Goal: Information Seeking & Learning: Learn about a topic

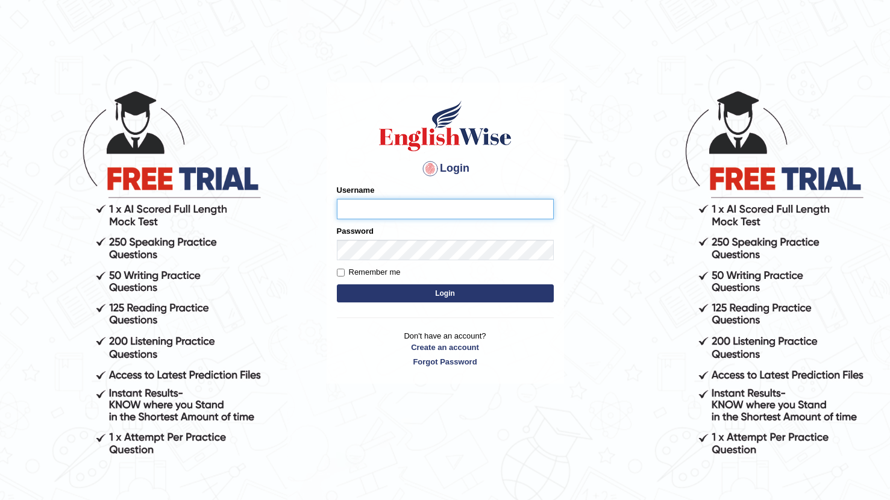
type input "fai783"
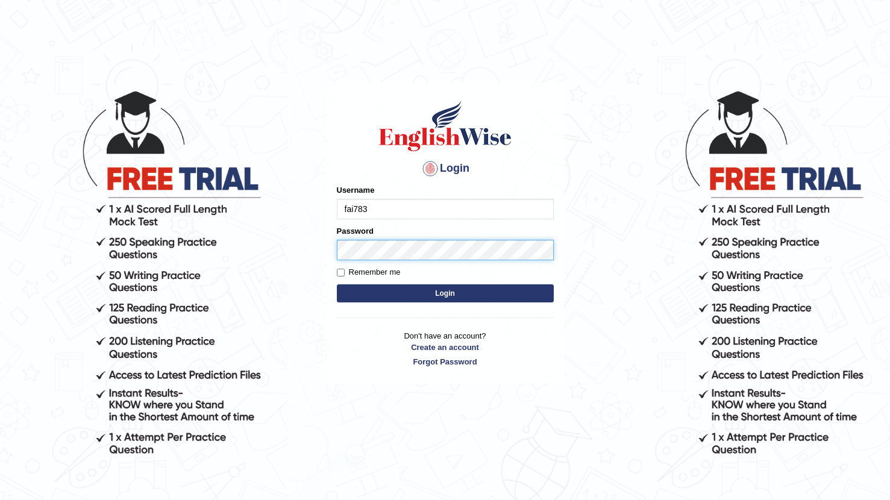
click at [445, 293] on button "Login" at bounding box center [445, 294] width 217 height 18
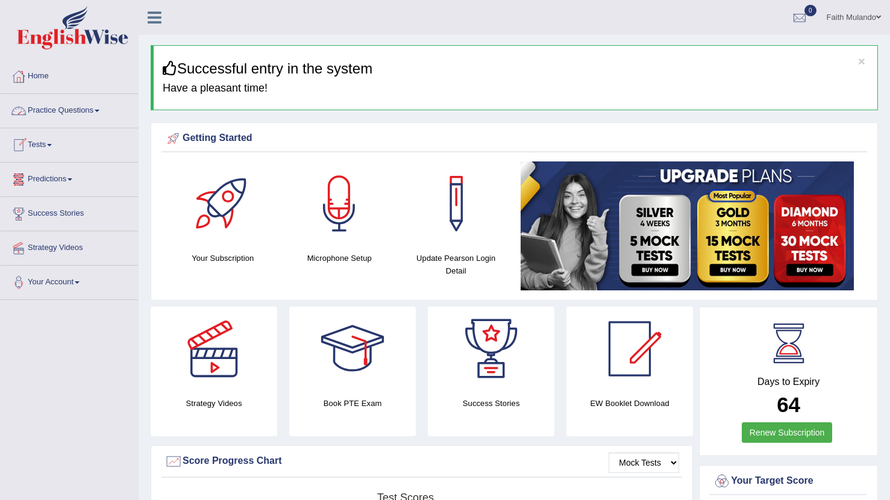
click at [53, 111] on link "Practice Questions" at bounding box center [69, 109] width 137 height 30
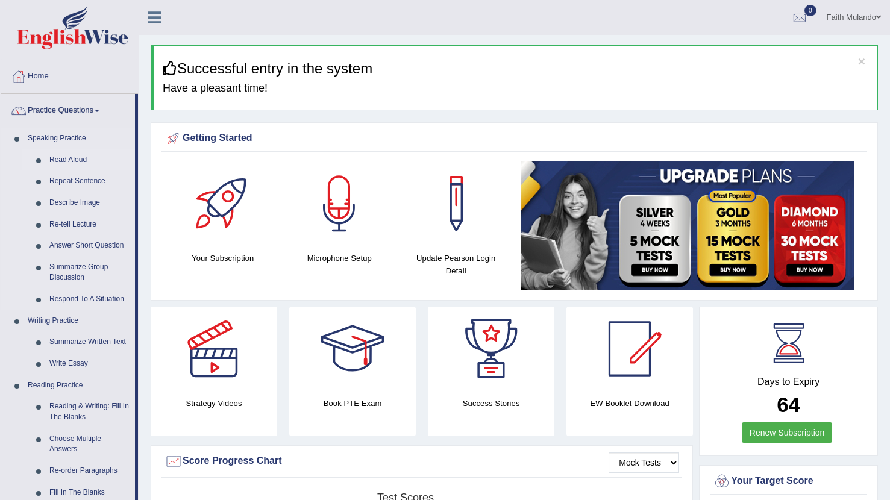
click at [71, 163] on link "Read Aloud" at bounding box center [89, 160] width 91 height 22
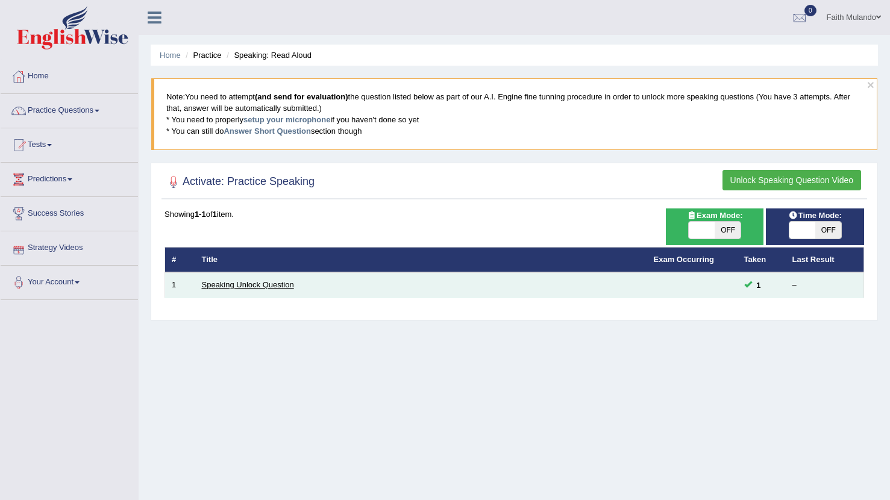
click at [207, 282] on link "Speaking Unlock Question" at bounding box center [248, 284] width 92 height 9
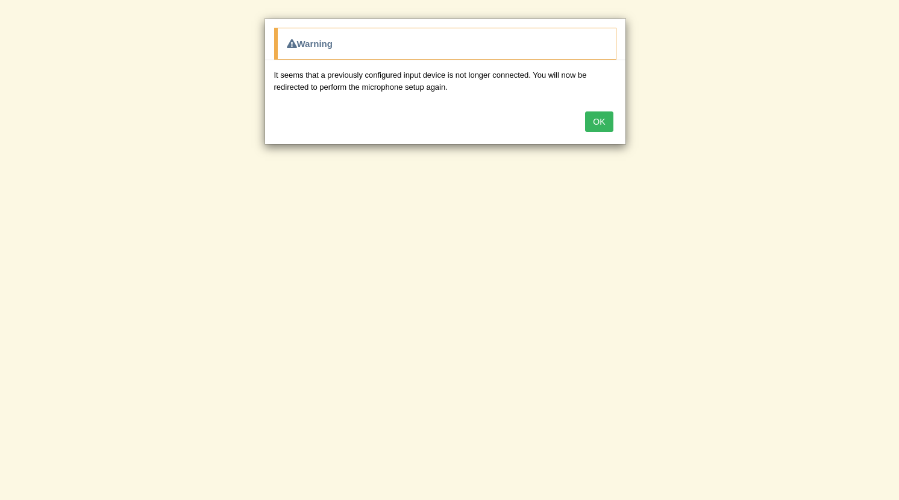
click at [600, 122] on button "OK" at bounding box center [599, 122] width 28 height 20
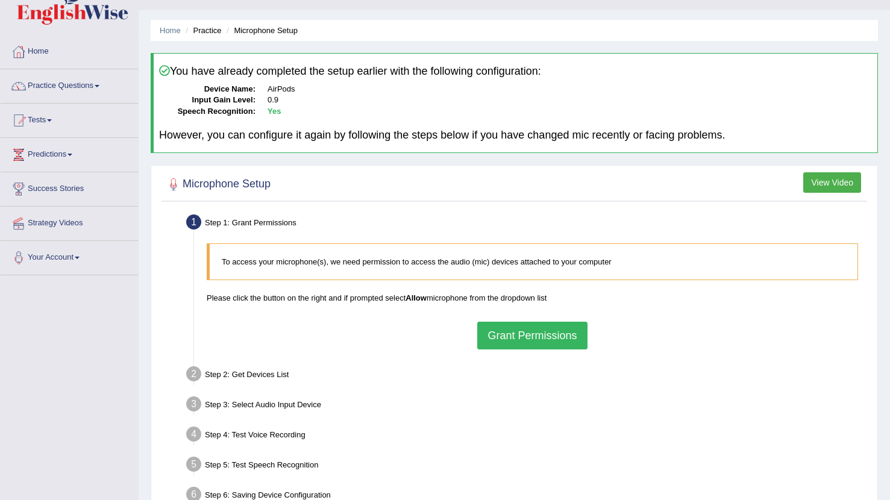
scroll to position [51, 0]
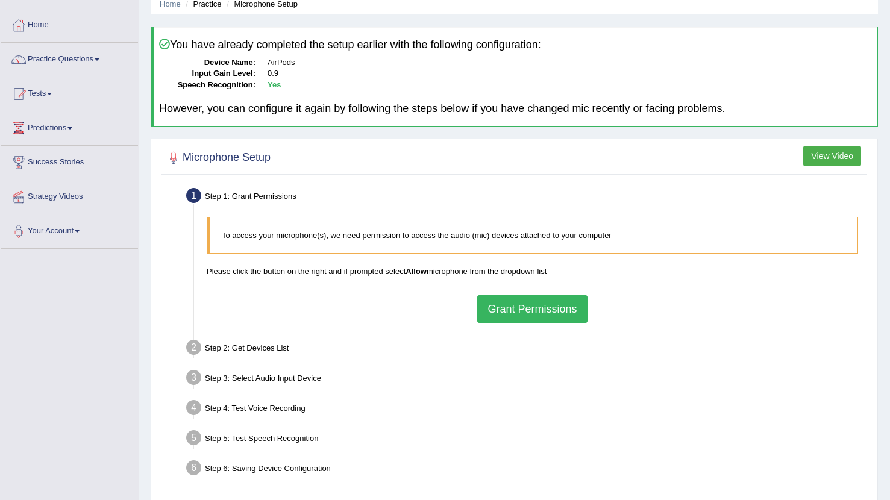
click at [510, 307] on button "Grant Permissions" at bounding box center [532, 309] width 110 height 28
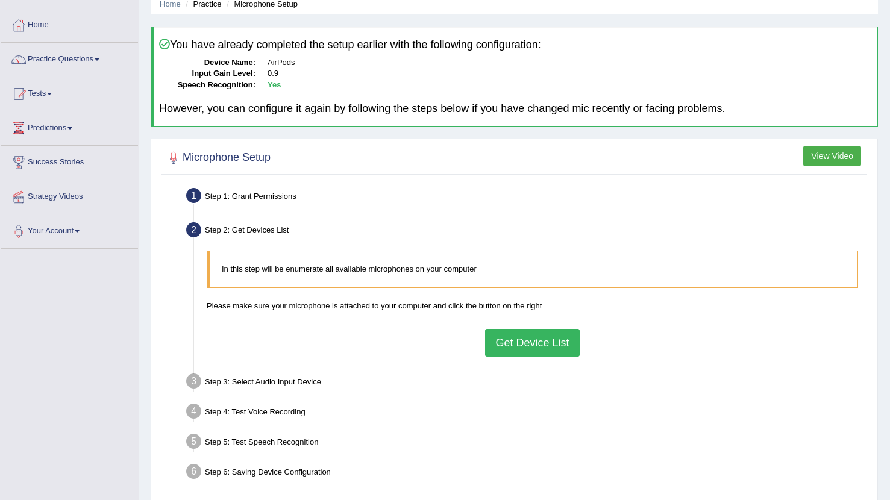
click at [513, 340] on button "Get Device List" at bounding box center [532, 343] width 94 height 28
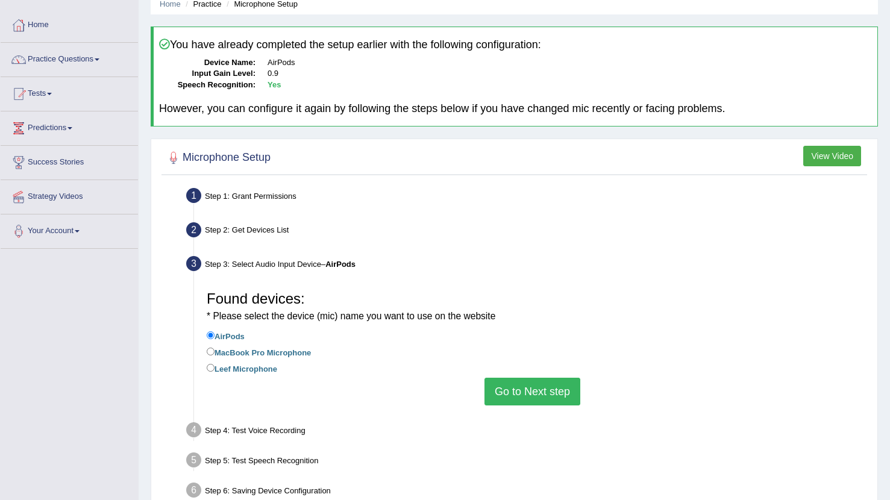
click at [524, 390] on button "Go to Next step" at bounding box center [533, 392] width 96 height 28
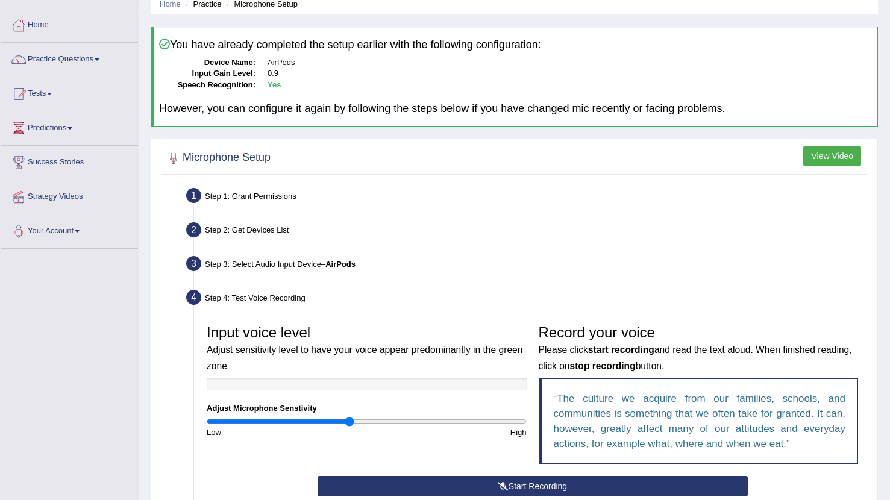
scroll to position [157, 0]
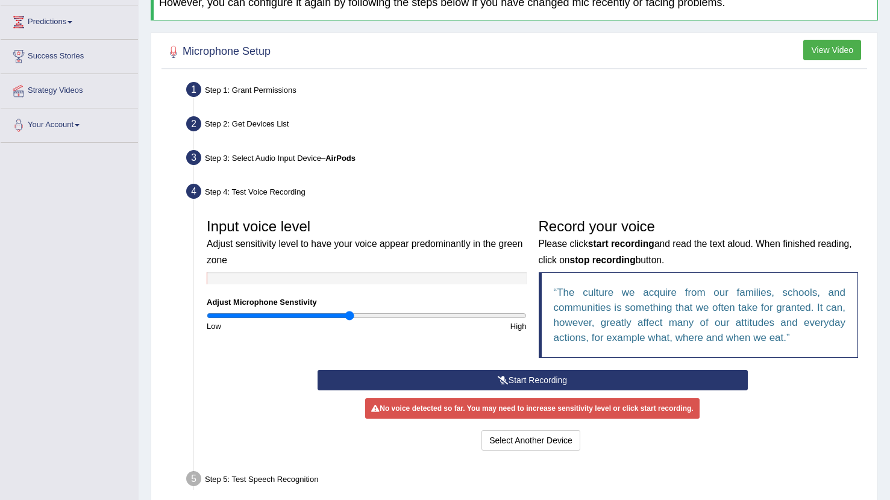
click at [508, 379] on button "Start Recording" at bounding box center [533, 380] width 430 height 20
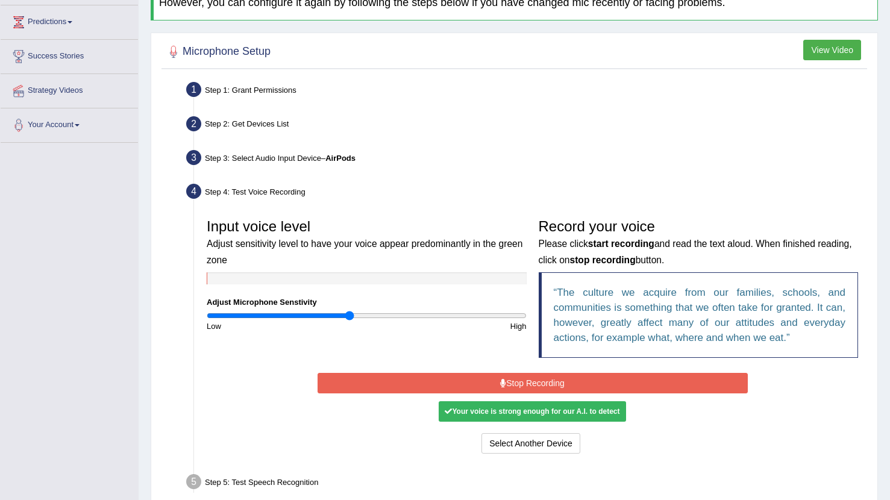
click at [536, 380] on button "Stop Recording" at bounding box center [533, 383] width 430 height 20
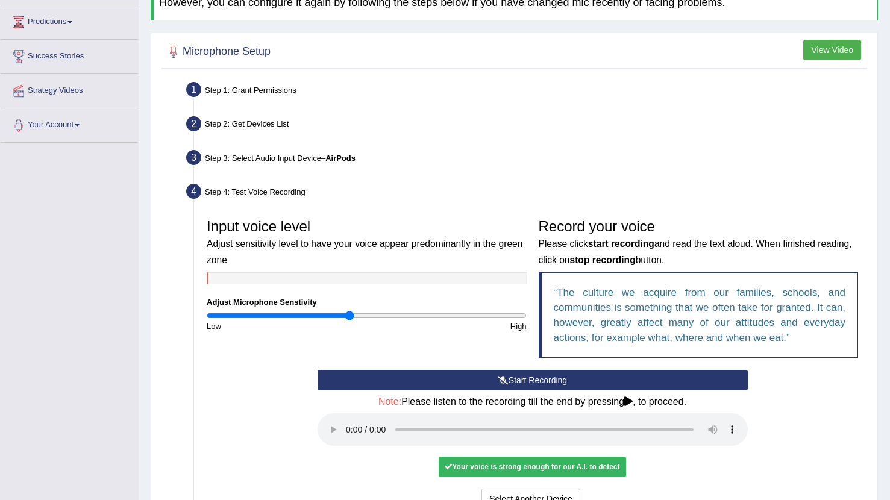
click at [529, 379] on button "Start Recording" at bounding box center [533, 380] width 430 height 20
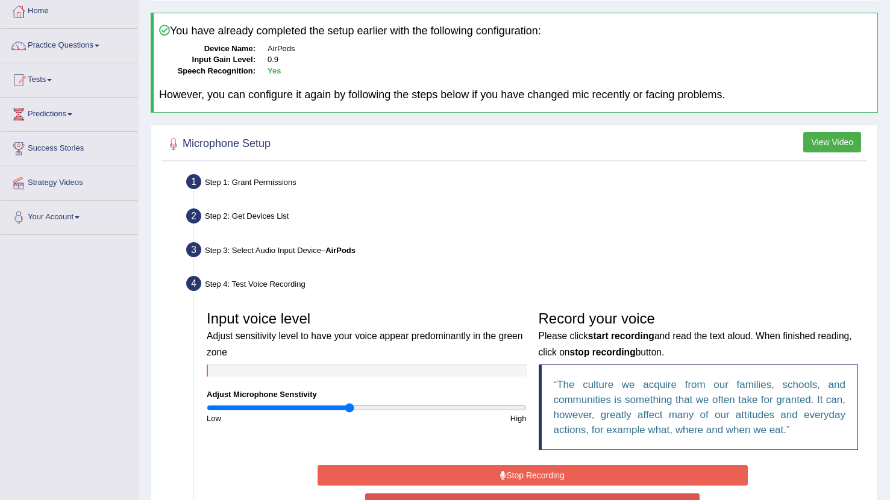
scroll to position [43, 0]
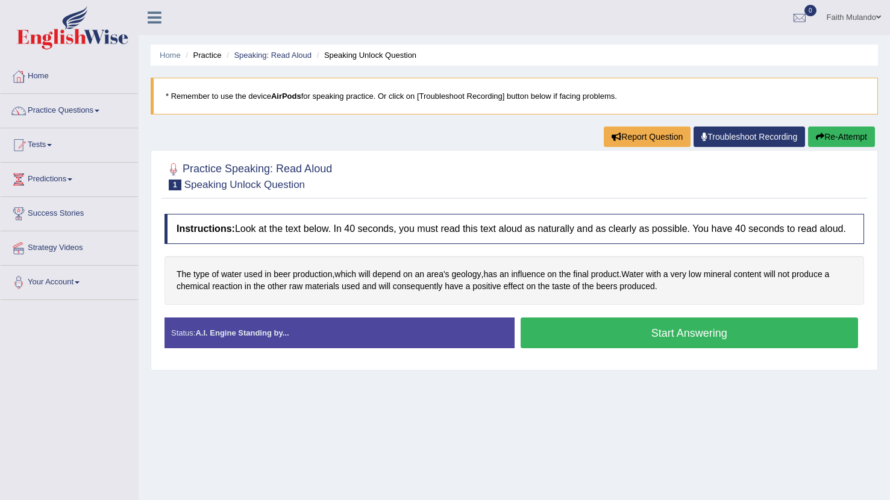
click at [632, 343] on button "Start Answering" at bounding box center [690, 333] width 338 height 31
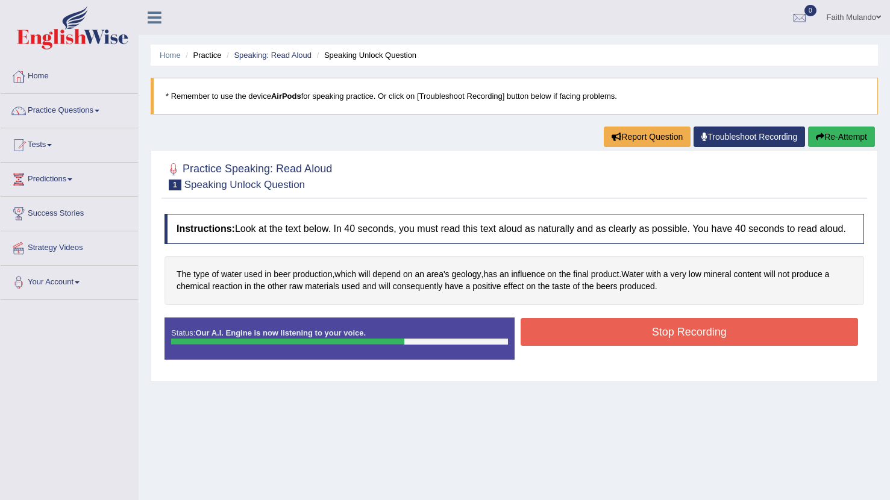
click at [641, 338] on button "Stop Recording" at bounding box center [690, 332] width 338 height 28
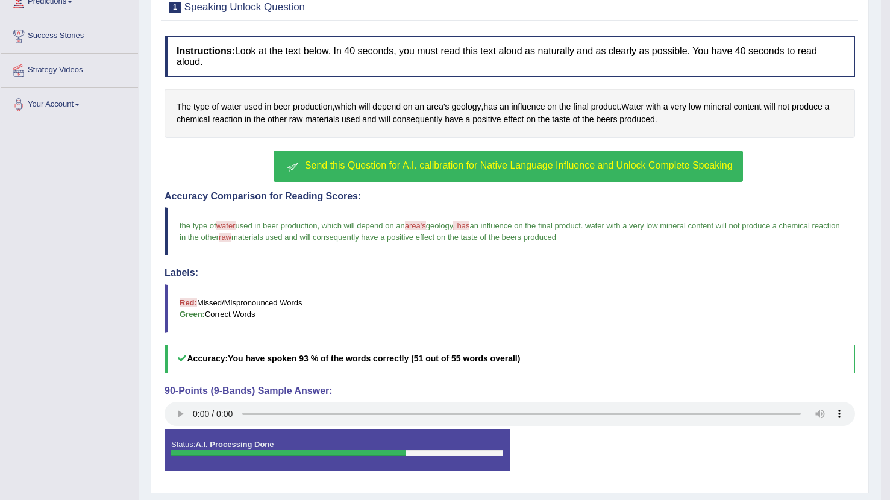
scroll to position [208, 0]
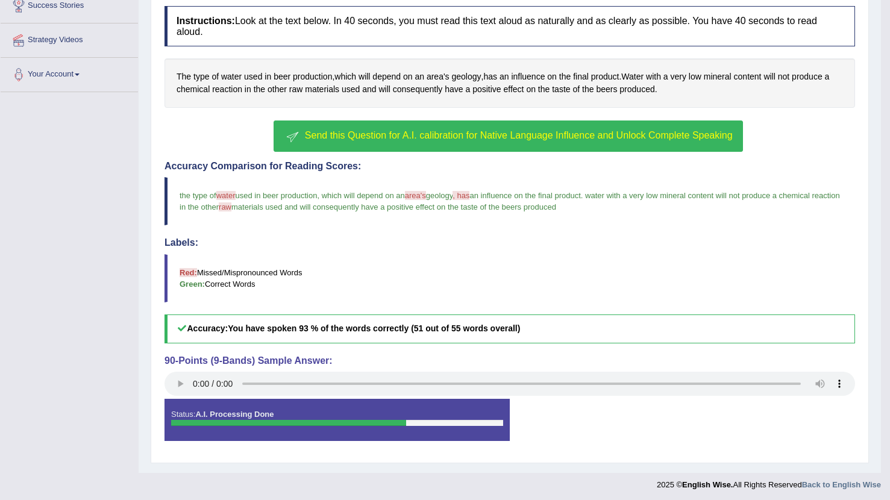
click at [174, 377] on audio at bounding box center [510, 384] width 691 height 24
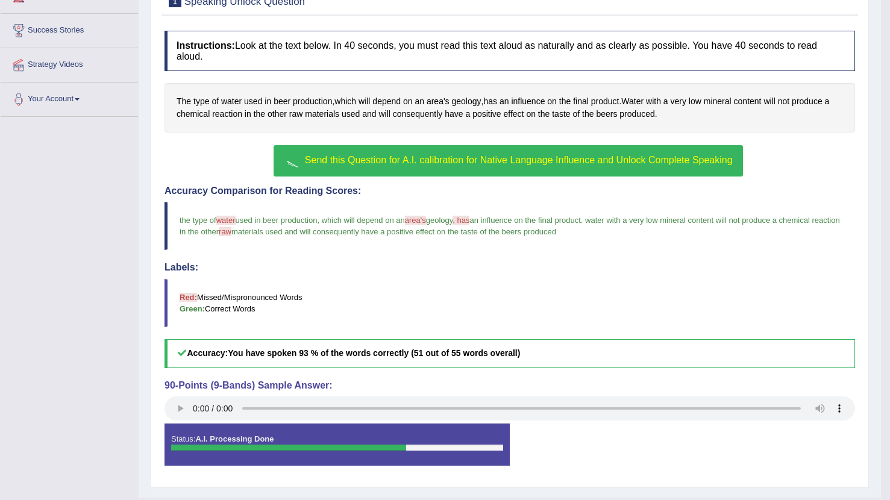
scroll to position [0, 0]
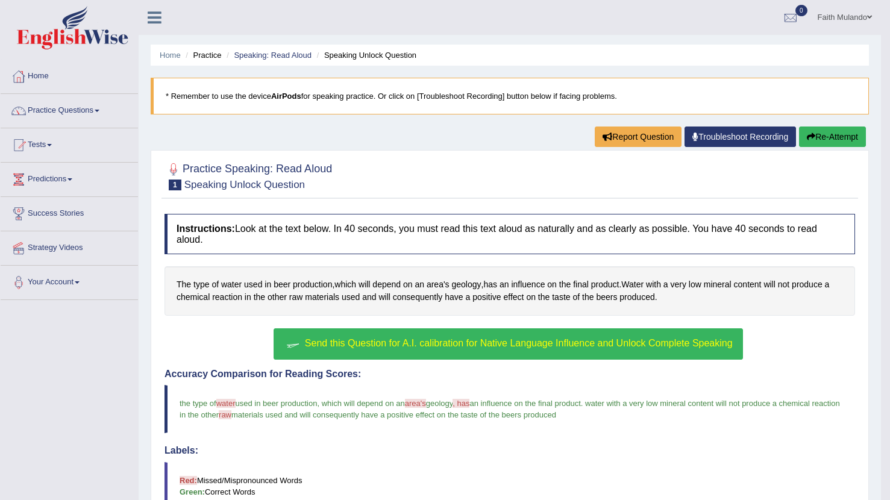
click at [814, 137] on button "Re-Attempt" at bounding box center [832, 137] width 67 height 20
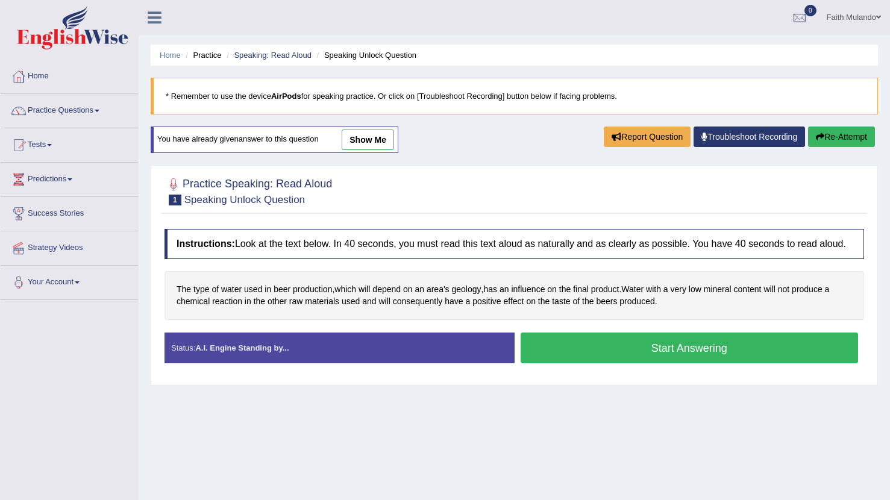
click at [637, 360] on button "Start Answering" at bounding box center [690, 348] width 338 height 31
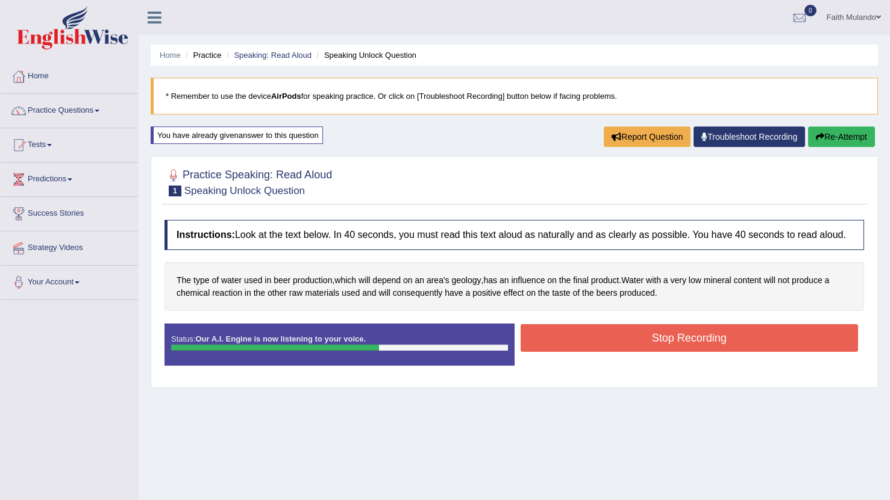
click at [582, 351] on button "Stop Recording" at bounding box center [690, 338] width 338 height 28
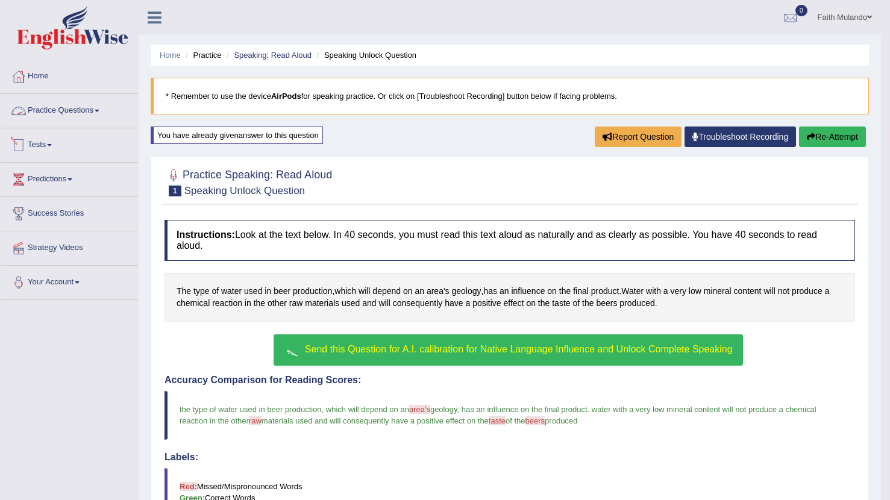
click at [71, 108] on link "Practice Questions" at bounding box center [69, 109] width 137 height 30
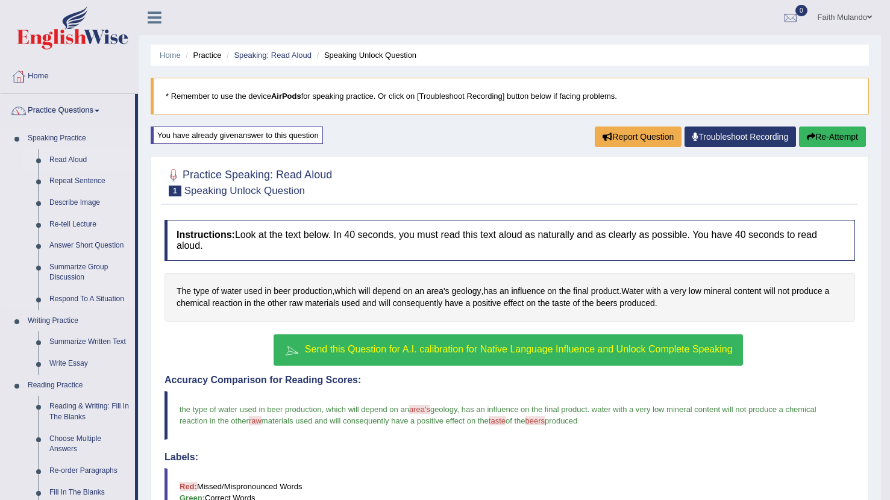
click at [71, 164] on link "Read Aloud" at bounding box center [89, 160] width 91 height 22
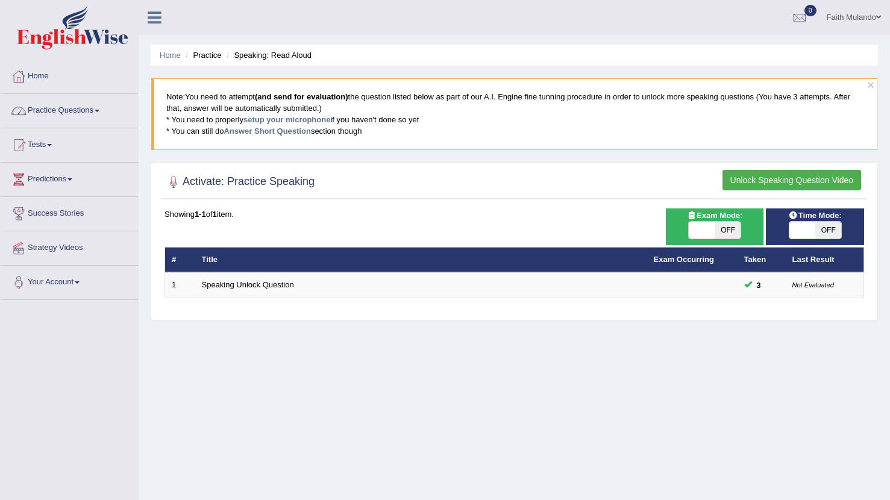
click at [101, 107] on link "Practice Questions" at bounding box center [69, 109] width 137 height 30
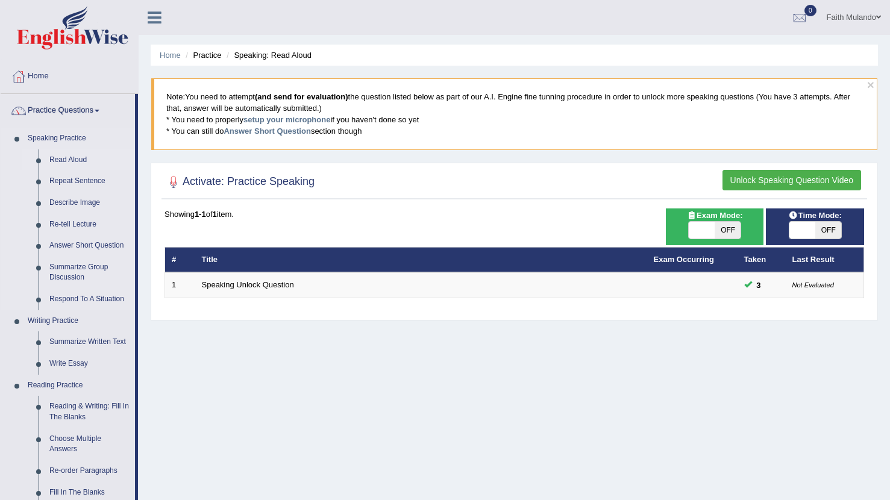
click at [75, 157] on link "Read Aloud" at bounding box center [89, 160] width 91 height 22
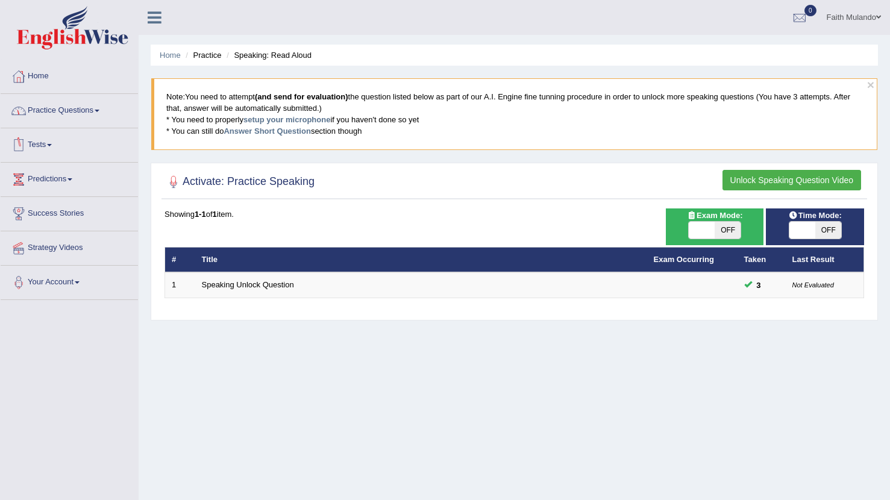
click at [82, 107] on link "Practice Questions" at bounding box center [69, 109] width 137 height 30
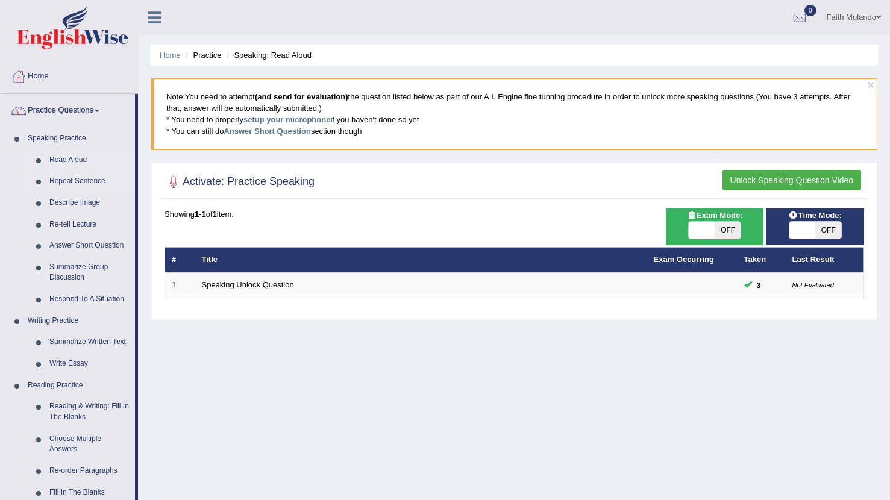
click at [80, 184] on link "Repeat Sentence" at bounding box center [89, 182] width 91 height 22
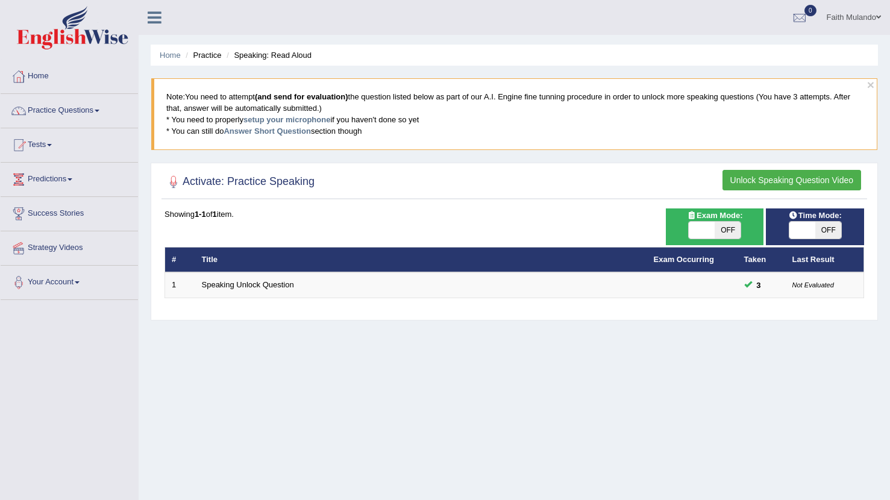
click at [727, 229] on span "OFF" at bounding box center [728, 230] width 26 height 17
checkbox input "true"
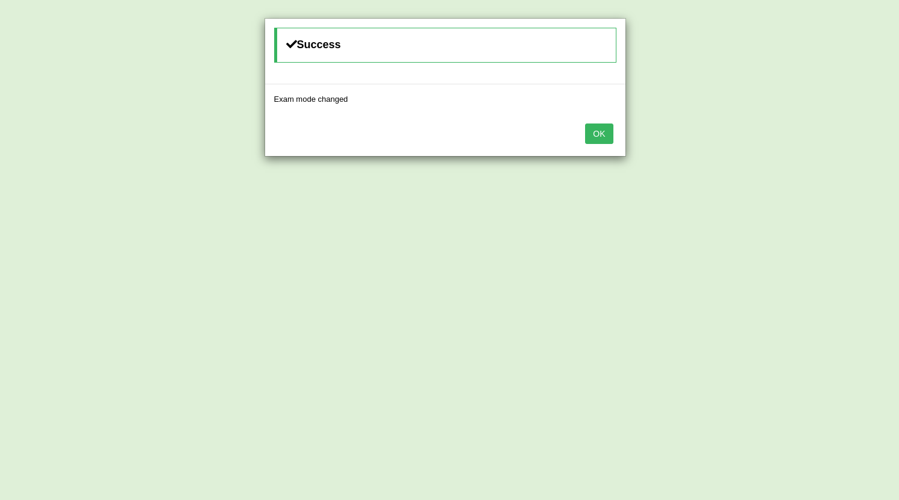
click at [616, 136] on div "OK" at bounding box center [445, 135] width 360 height 42
click at [604, 135] on button "OK" at bounding box center [599, 134] width 28 height 20
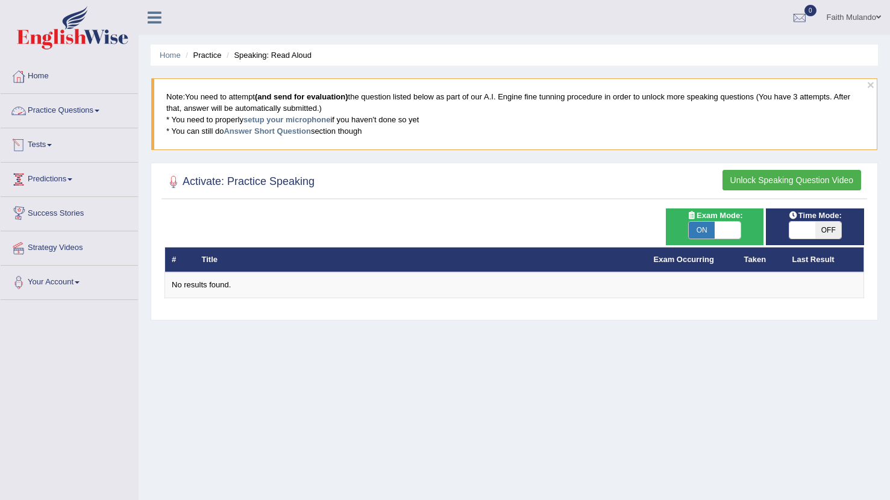
click at [100, 115] on link "Practice Questions" at bounding box center [69, 109] width 137 height 30
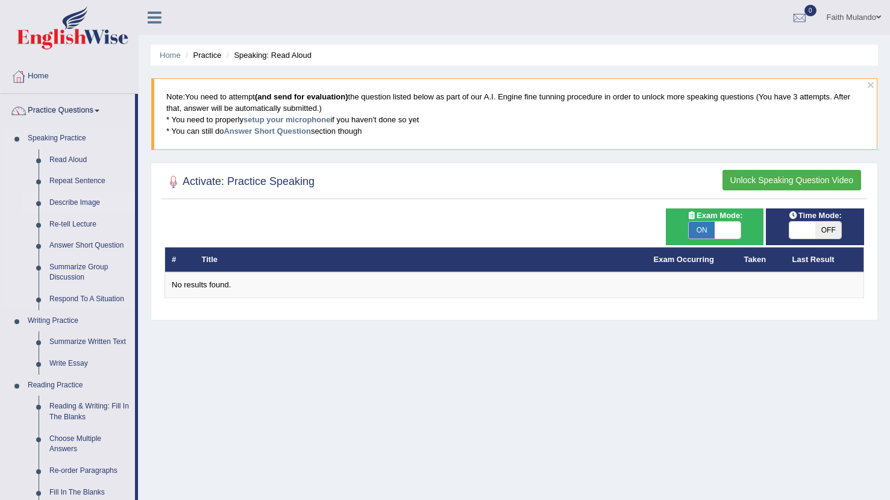
click at [67, 206] on link "Describe Image" at bounding box center [89, 203] width 91 height 22
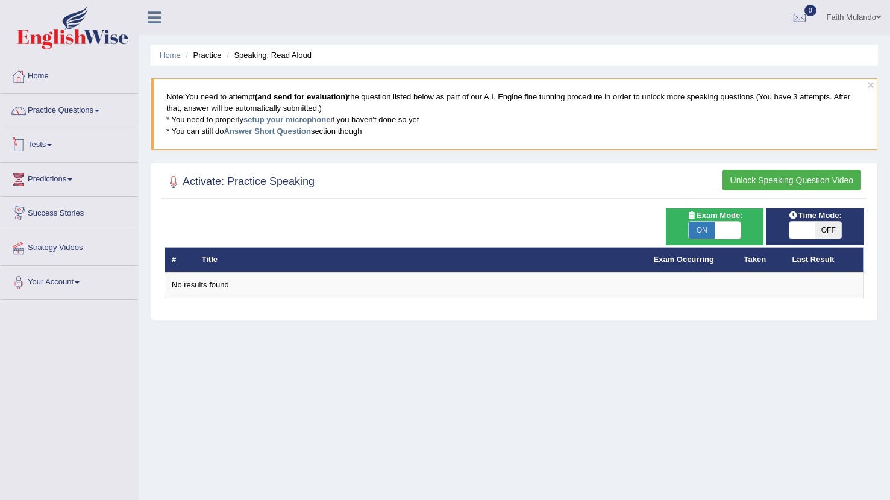
click at [55, 149] on link "Tests" at bounding box center [69, 143] width 137 height 30
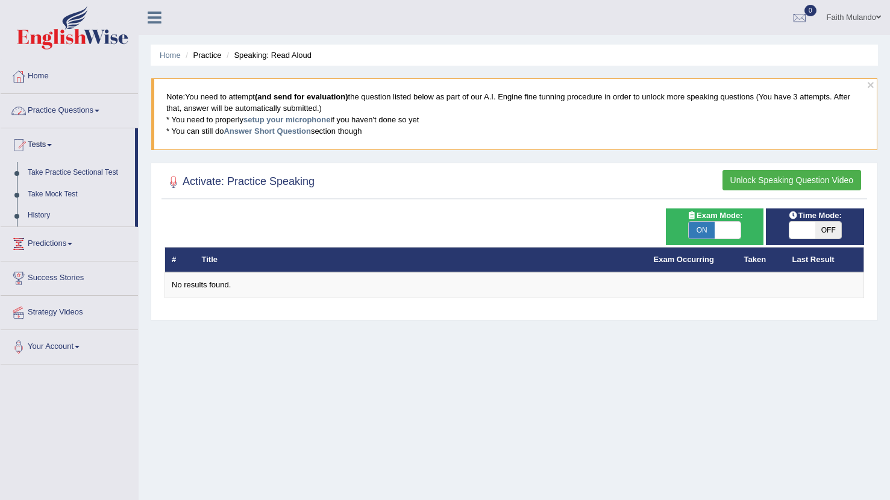
click at [105, 113] on link "Practice Questions" at bounding box center [69, 109] width 137 height 30
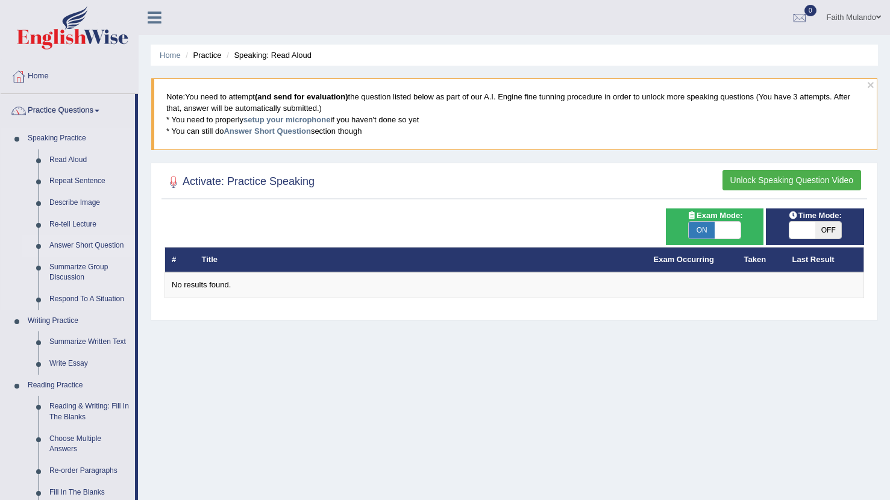
click at [75, 242] on link "Answer Short Question" at bounding box center [89, 246] width 91 height 22
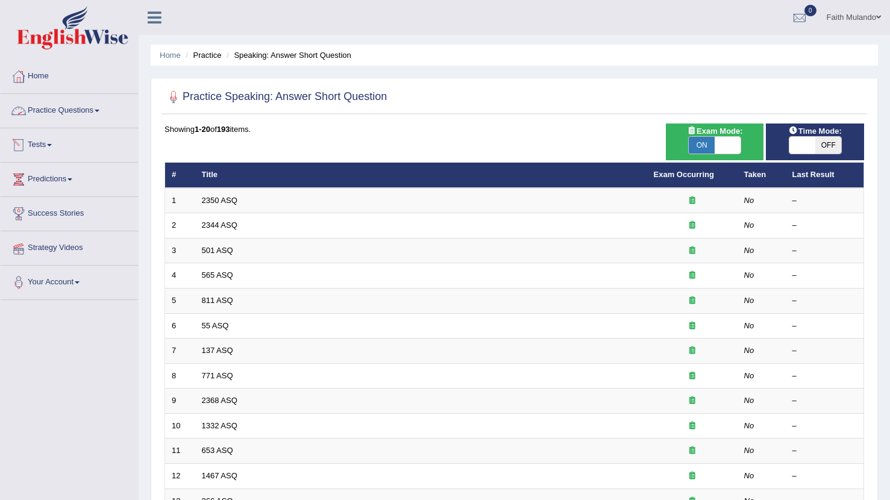
click at [101, 111] on link "Practice Questions" at bounding box center [69, 109] width 137 height 30
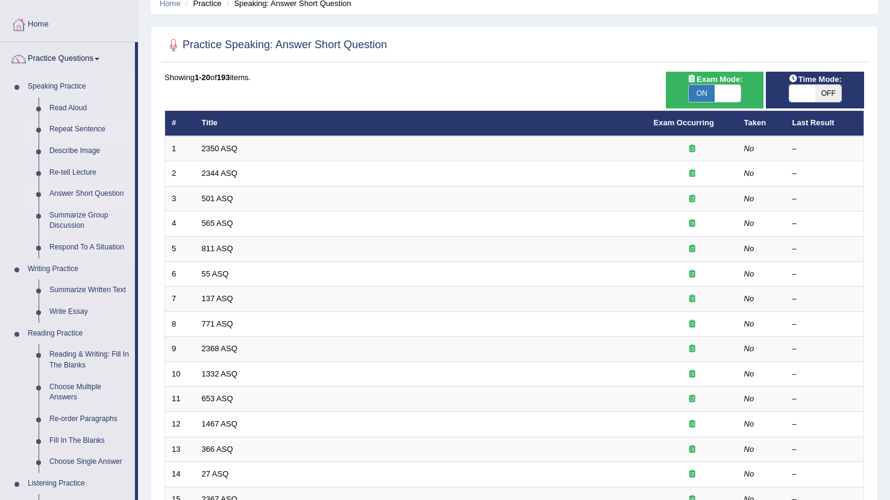
scroll to position [52, 0]
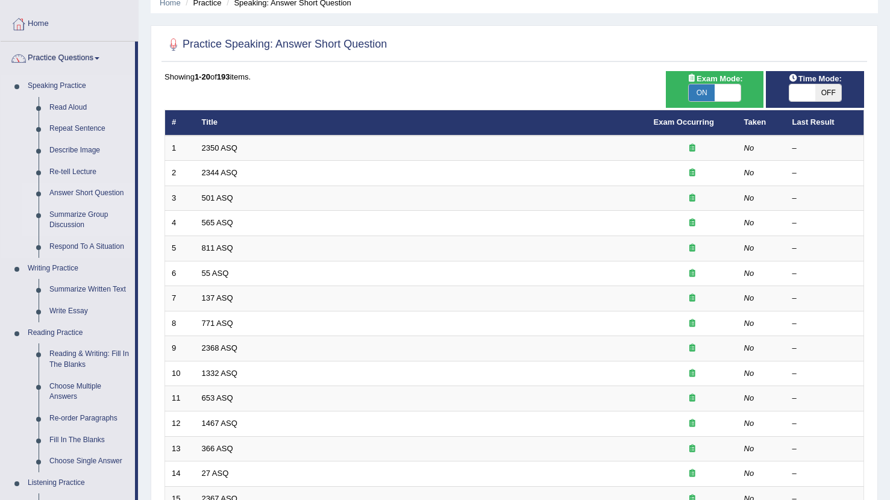
click at [67, 219] on link "Summarize Group Discussion" at bounding box center [89, 220] width 91 height 32
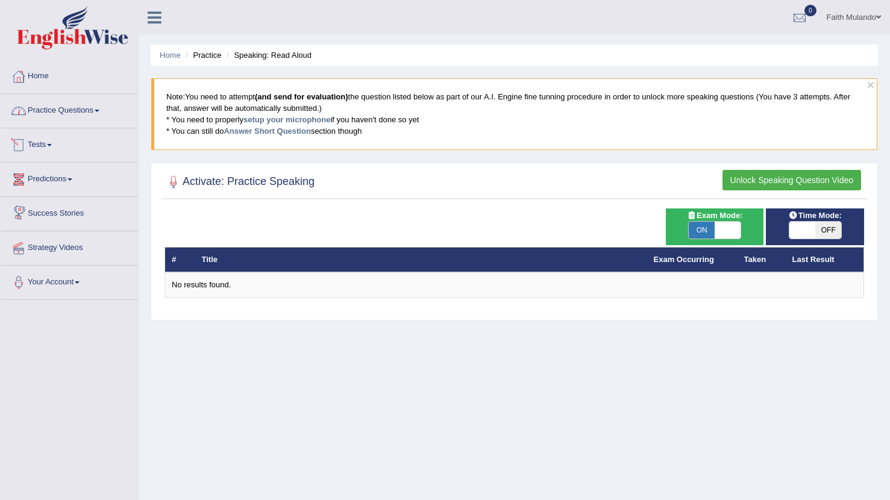
click at [95, 112] on link "Practice Questions" at bounding box center [69, 109] width 137 height 30
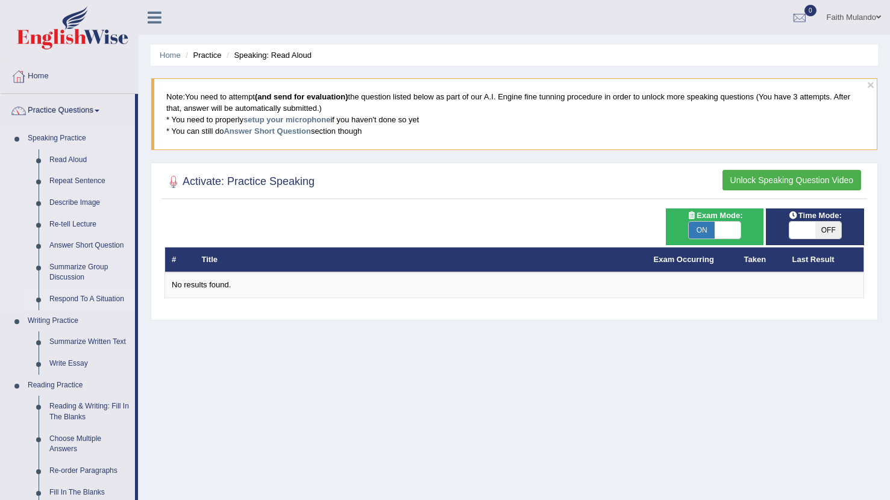
click at [85, 299] on link "Respond To A Situation" at bounding box center [89, 300] width 91 height 22
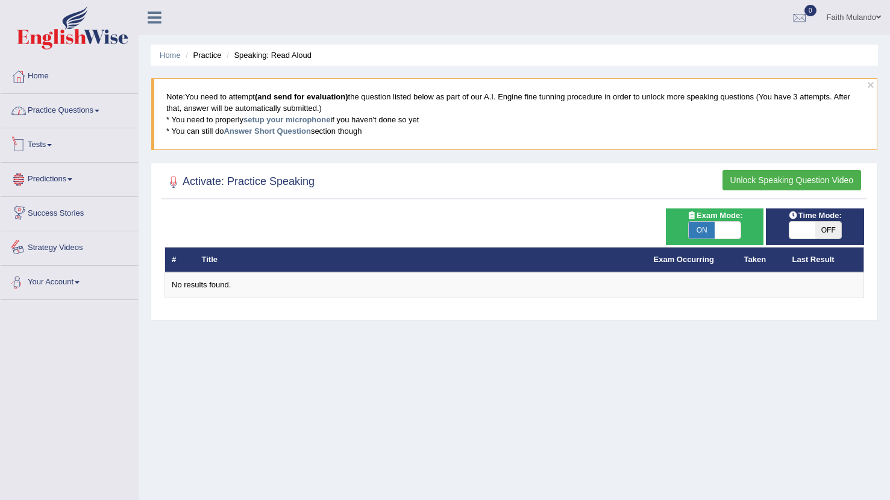
click at [94, 110] on link "Practice Questions" at bounding box center [69, 109] width 137 height 30
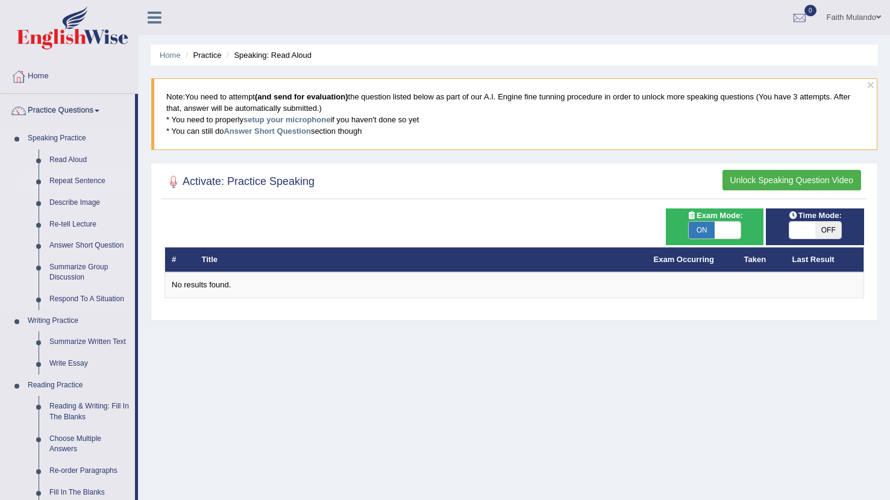
click at [81, 183] on link "Repeat Sentence" at bounding box center [89, 182] width 91 height 22
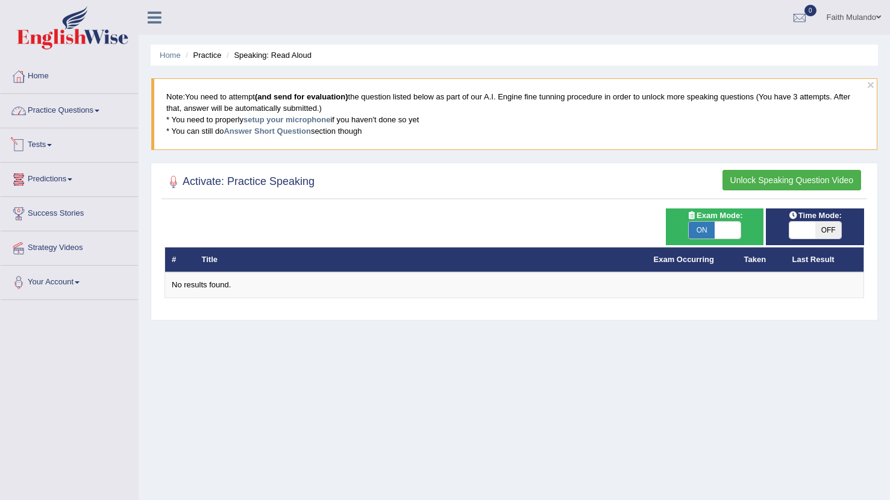
click at [100, 109] on link "Practice Questions" at bounding box center [69, 109] width 137 height 30
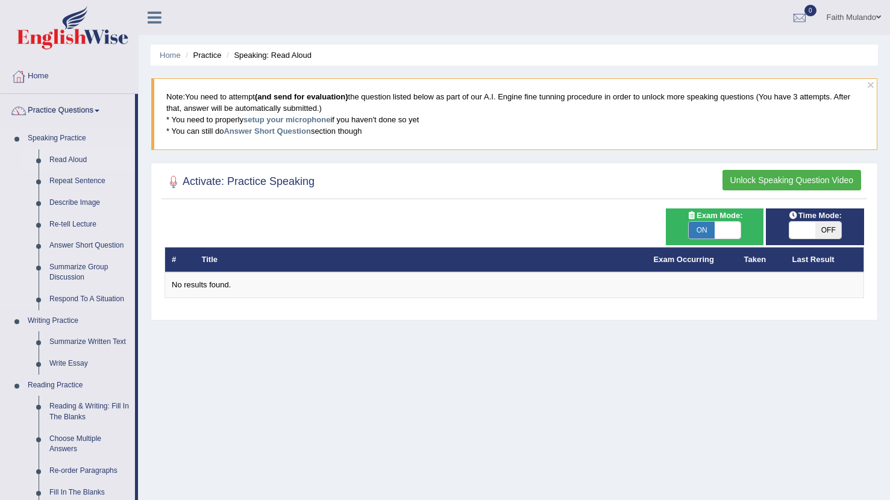
click at [83, 155] on link "Read Aloud" at bounding box center [89, 160] width 91 height 22
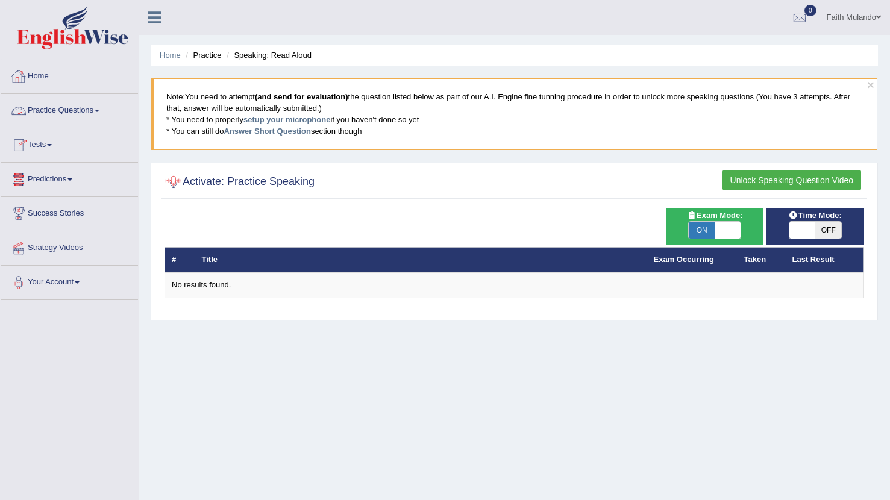
click at [104, 117] on link "Practice Questions" at bounding box center [69, 109] width 137 height 30
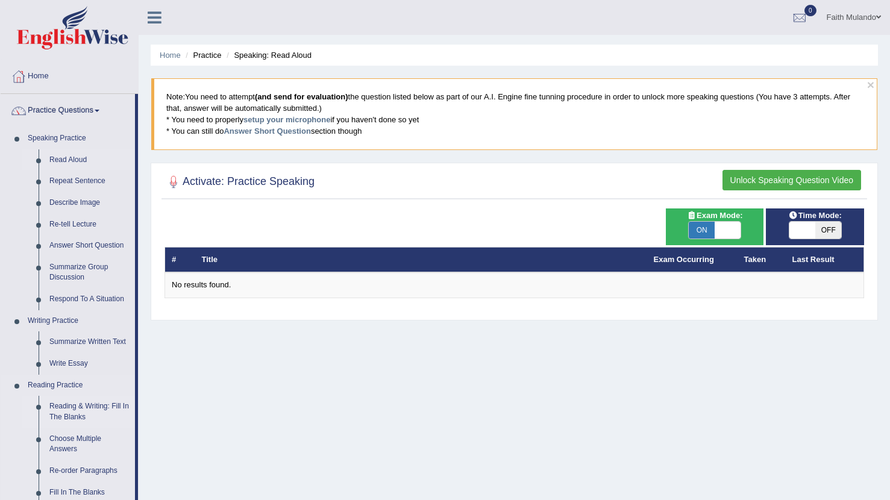
scroll to position [23, 0]
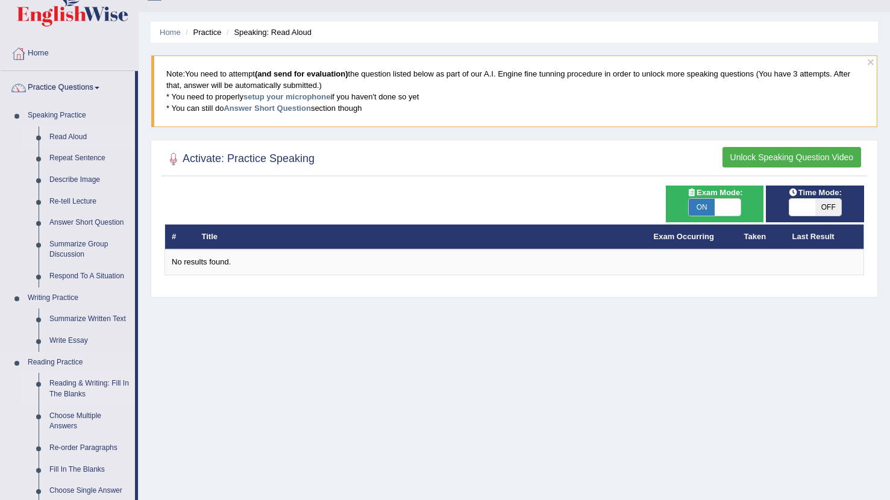
click at [91, 383] on link "Reading & Writing: Fill In The Blanks" at bounding box center [89, 389] width 91 height 32
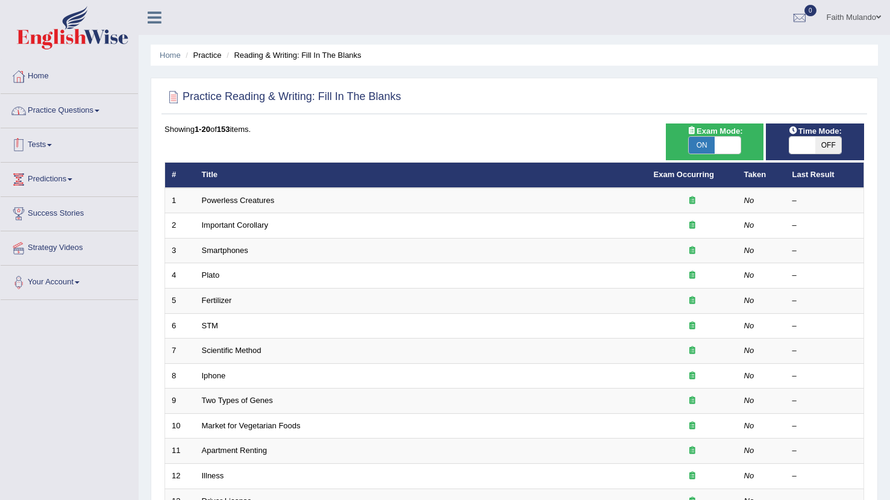
click at [110, 114] on link "Practice Questions" at bounding box center [69, 109] width 137 height 30
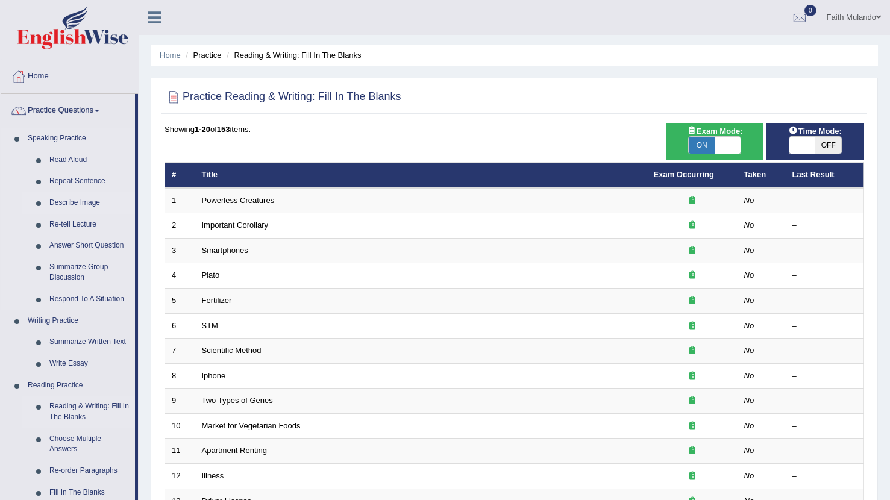
click at [73, 198] on link "Describe Image" at bounding box center [89, 203] width 91 height 22
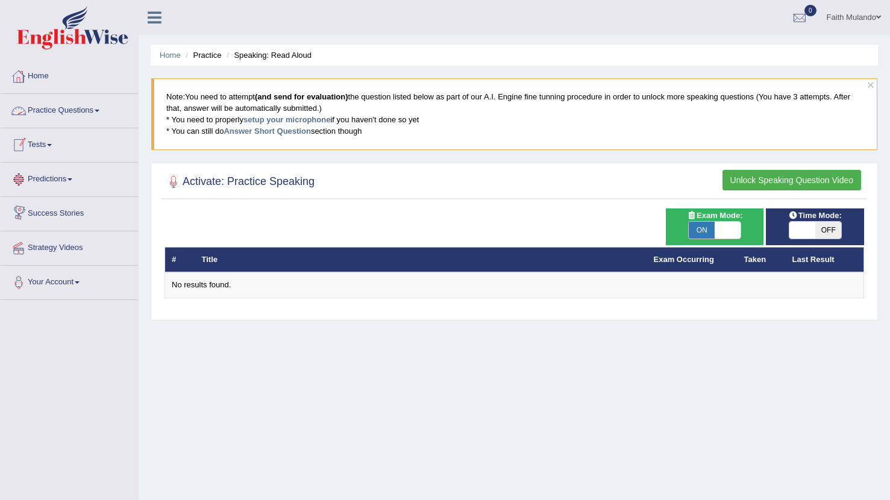
click at [109, 111] on link "Practice Questions" at bounding box center [69, 109] width 137 height 30
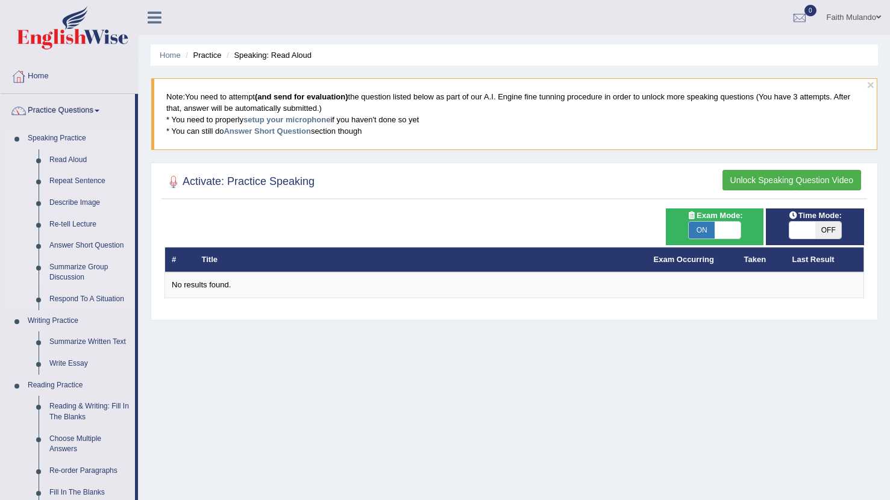
scroll to position [84, 0]
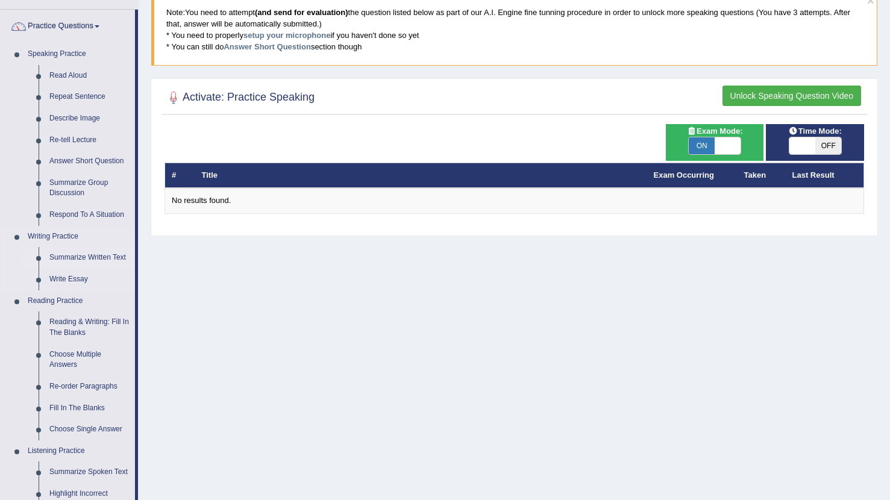
click at [86, 256] on link "Summarize Written Text" at bounding box center [89, 258] width 91 height 22
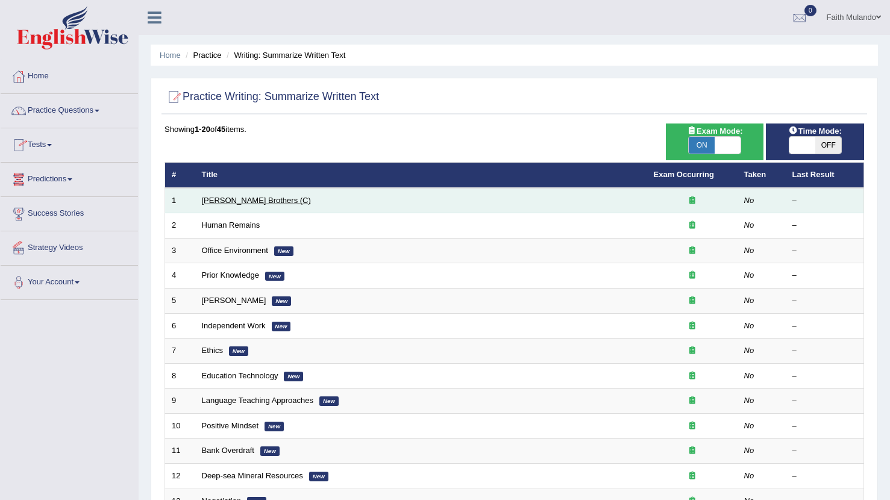
click at [209, 200] on link "[PERSON_NAME] Brothers (C)" at bounding box center [256, 200] width 109 height 9
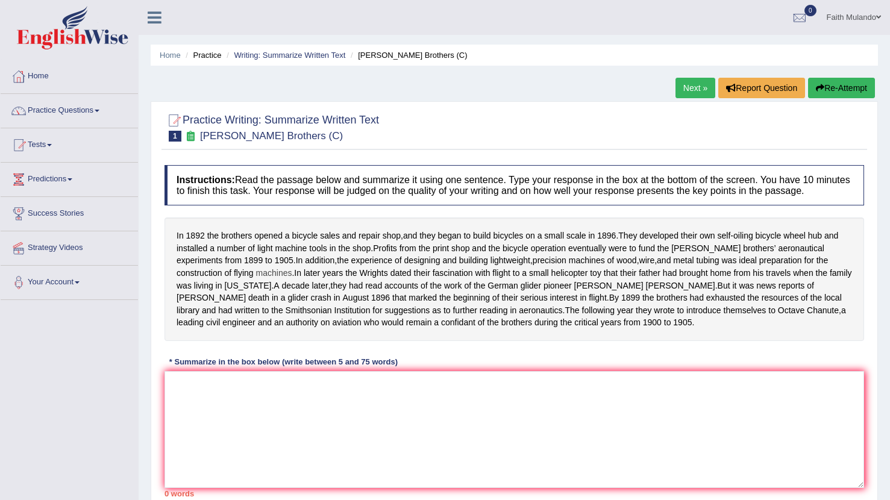
scroll to position [25, 0]
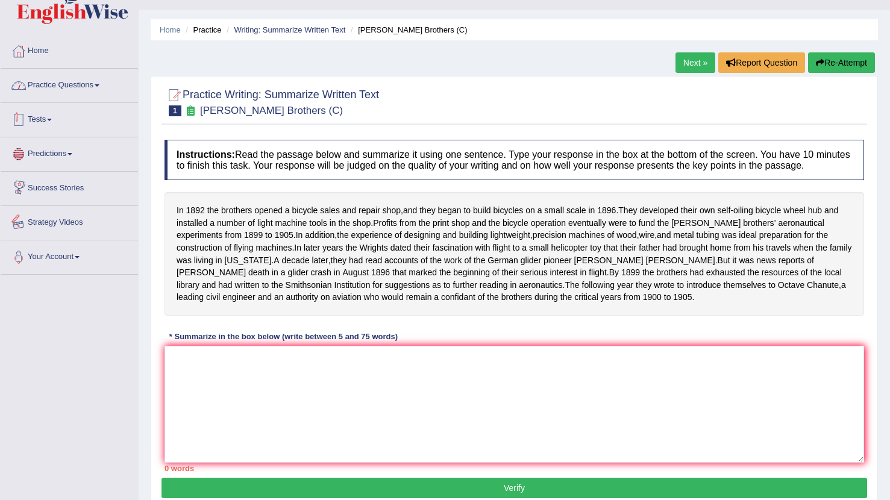
click at [110, 84] on link "Practice Questions" at bounding box center [69, 84] width 137 height 30
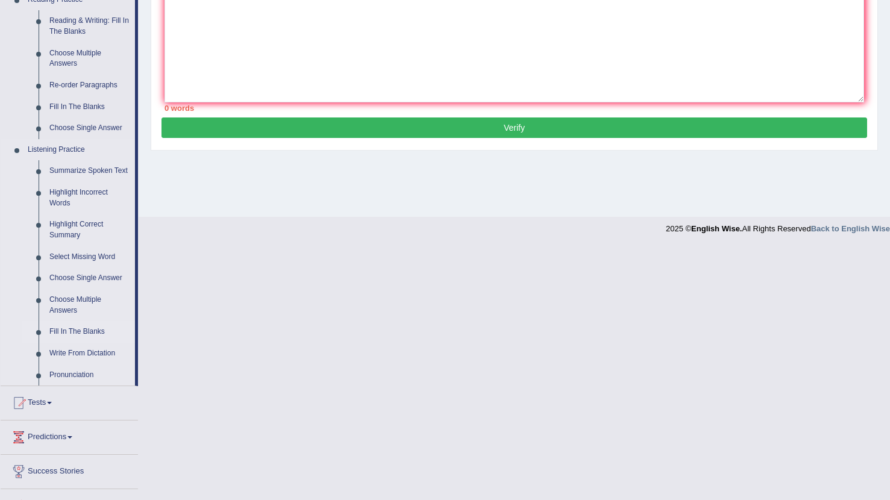
scroll to position [442, 0]
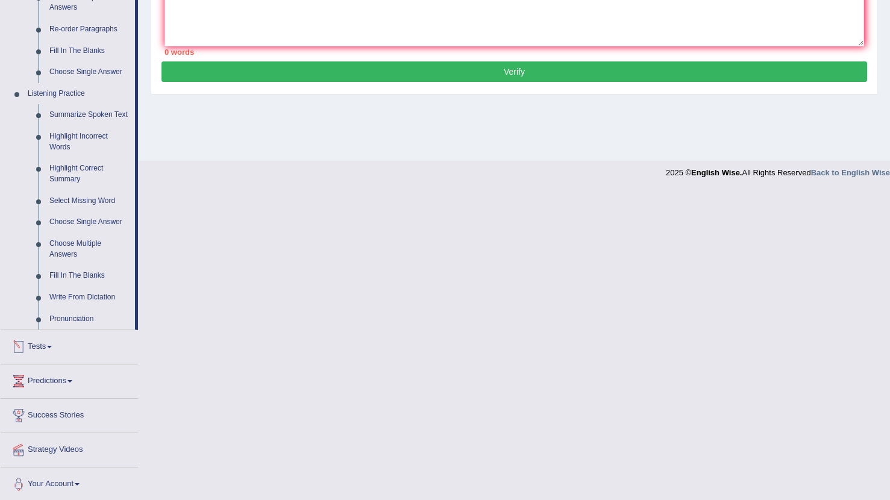
click at [46, 348] on link "Tests" at bounding box center [69, 345] width 137 height 30
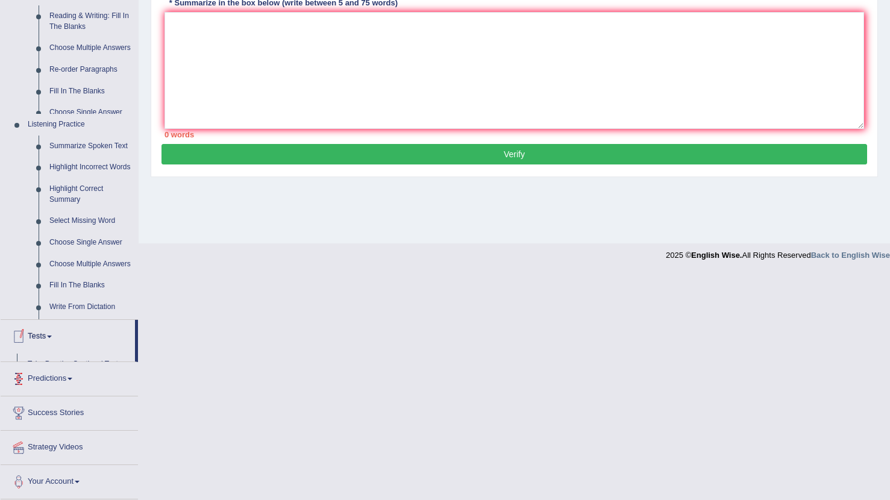
scroll to position [133, 0]
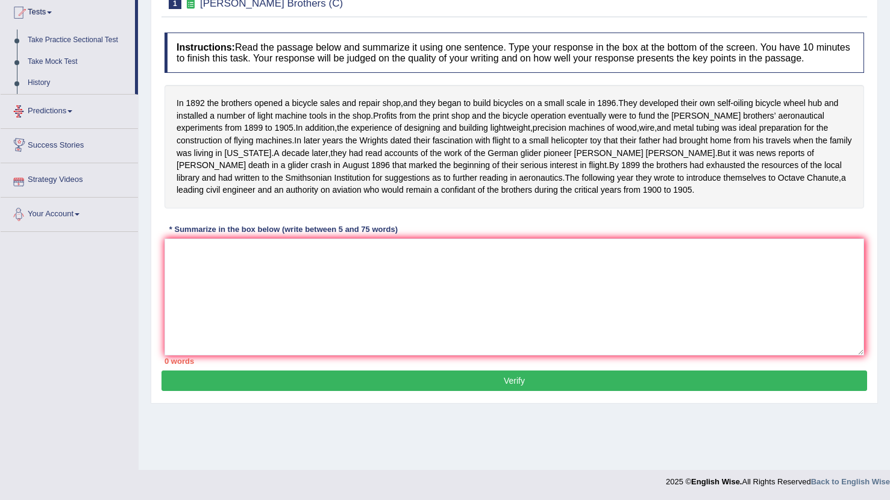
click at [70, 116] on link "Predictions" at bounding box center [69, 110] width 137 height 30
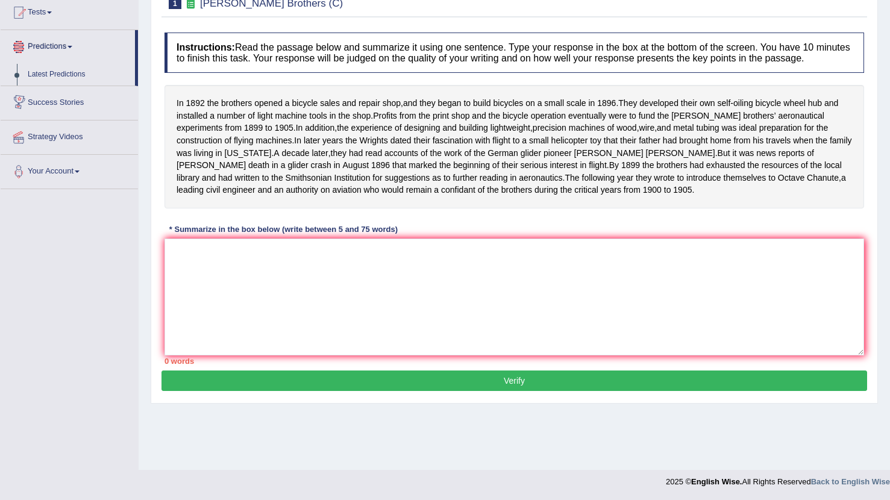
click at [52, 46] on link "Predictions" at bounding box center [68, 45] width 134 height 30
click at [52, 46] on link "Predictions" at bounding box center [69, 45] width 137 height 30
click at [51, 73] on link "Latest Predictions" at bounding box center [78, 75] width 113 height 22
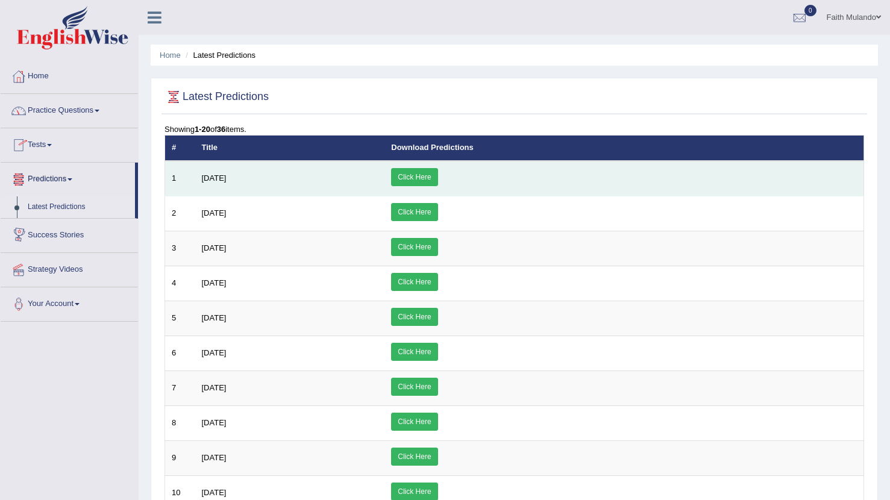
click at [438, 178] on link "Click Here" at bounding box center [414, 177] width 46 height 18
